Goal: Find specific page/section

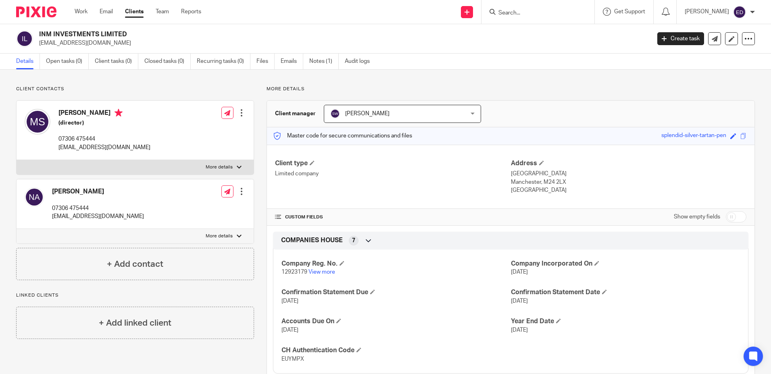
click at [565, 8] on form at bounding box center [540, 12] width 86 height 10
click at [553, 11] on input "Search" at bounding box center [533, 13] width 73 height 7
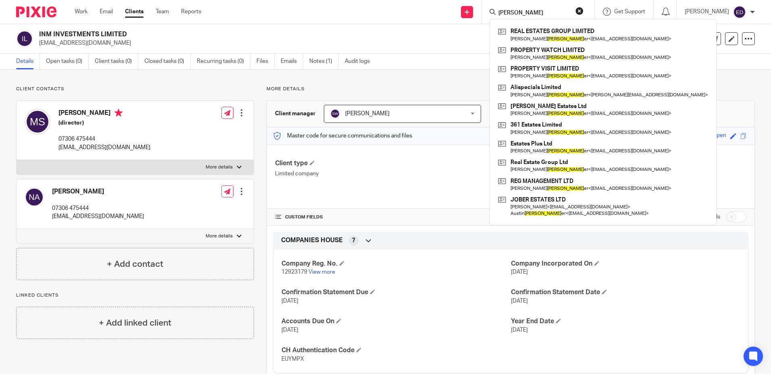
type input "berling"
click at [336, 47] on p "nawazali13624@gmail.com" at bounding box center [342, 43] width 606 height 8
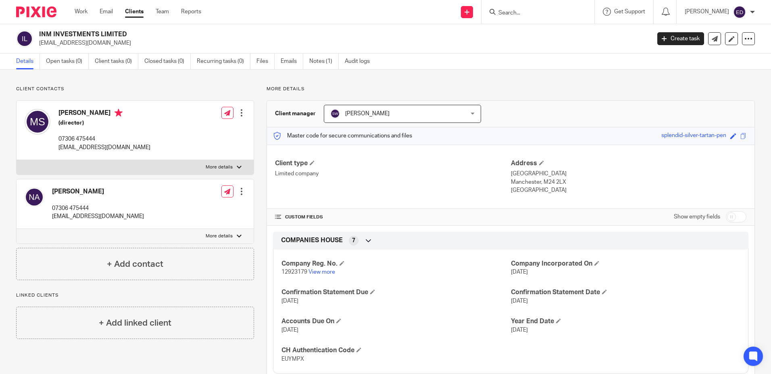
click at [535, 16] on input "Search" at bounding box center [533, 13] width 73 height 7
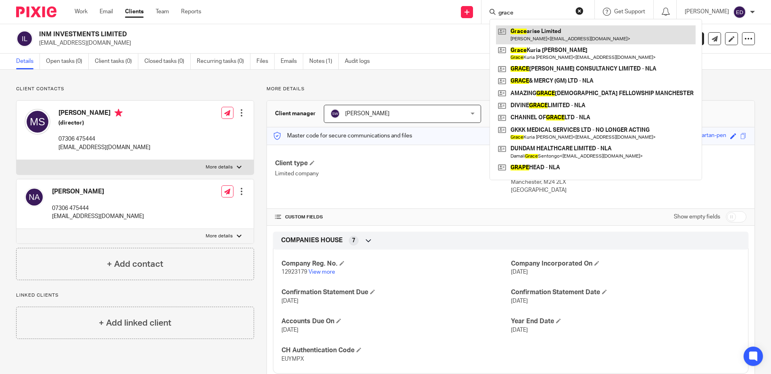
type input "grace"
click at [562, 27] on link at bounding box center [596, 34] width 200 height 19
